Goal: Transaction & Acquisition: Subscribe to service/newsletter

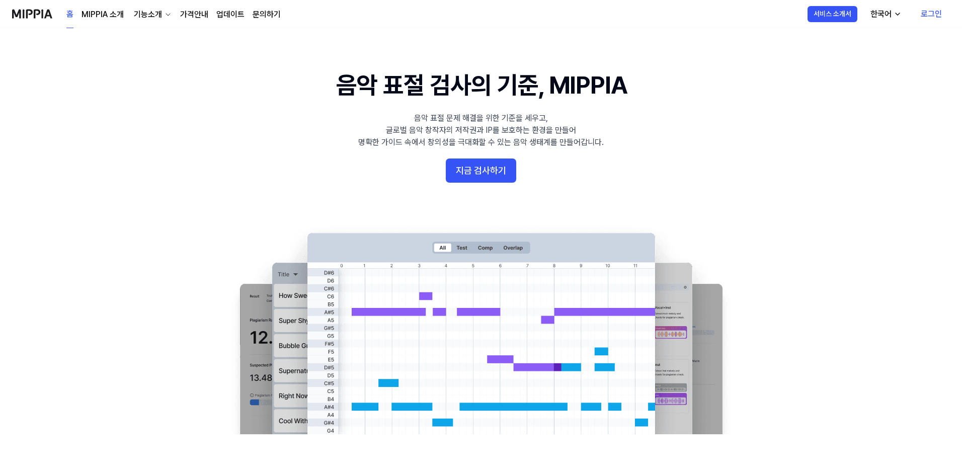
click at [934, 12] on link "로그인" at bounding box center [930, 14] width 37 height 28
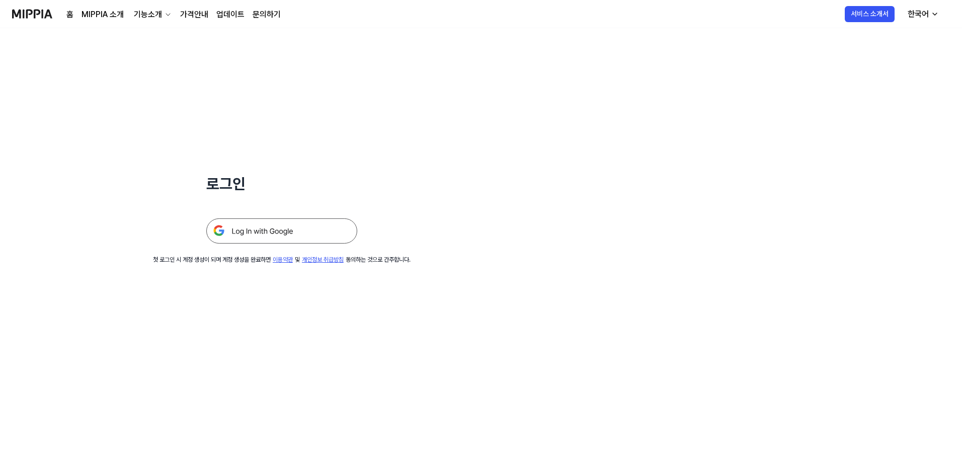
click at [288, 232] on img at bounding box center [281, 230] width 151 height 25
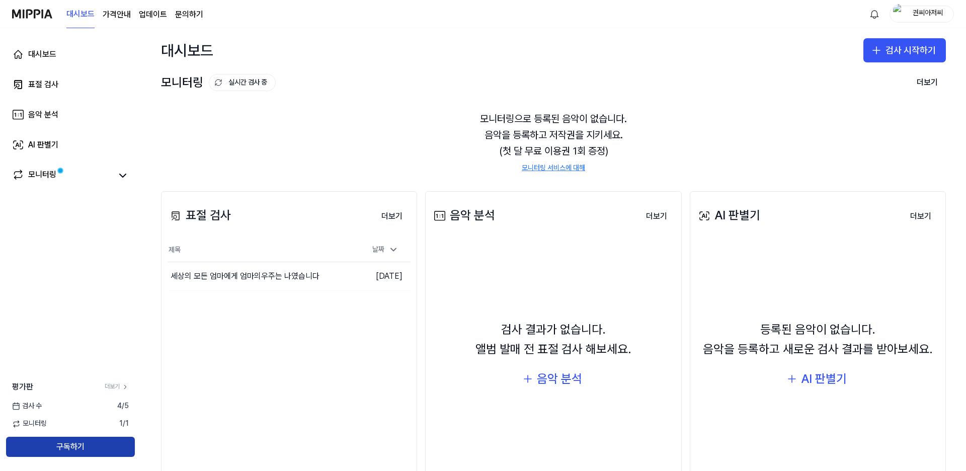
click at [87, 447] on button "구독하기" at bounding box center [70, 447] width 129 height 20
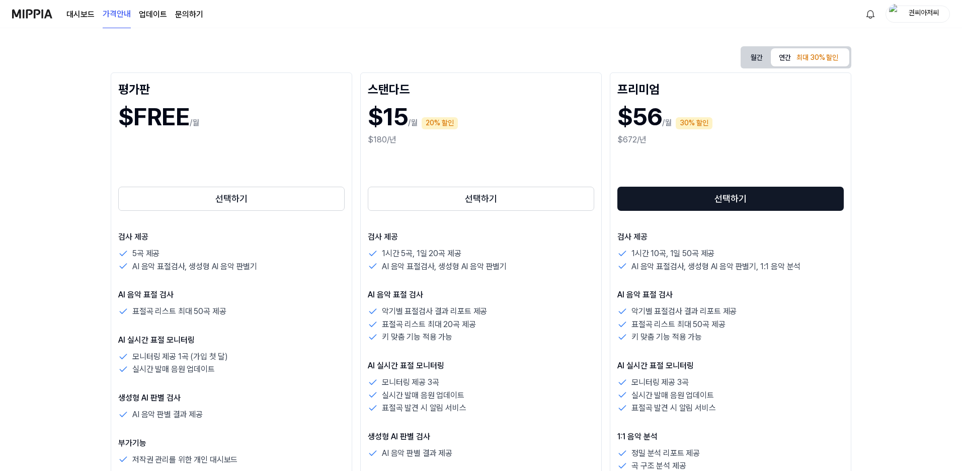
scroll to position [151, 0]
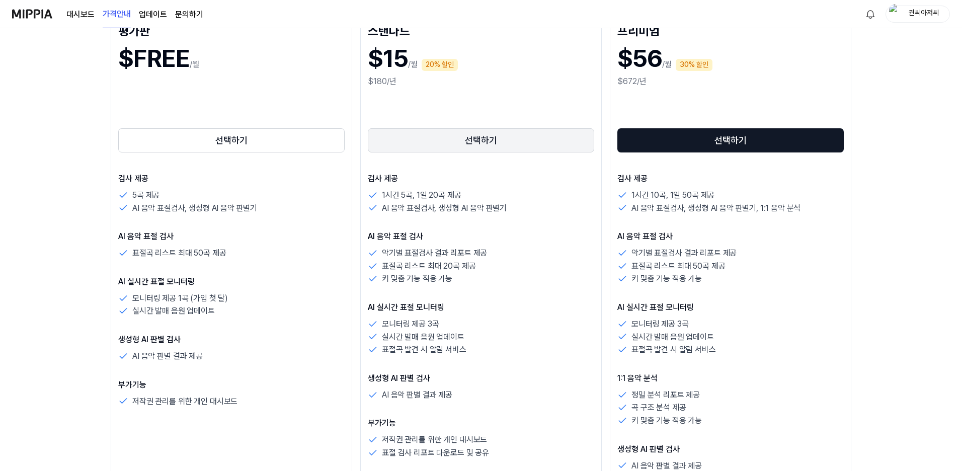
click at [483, 134] on button "선택하기" at bounding box center [481, 140] width 226 height 24
